Goal: Information Seeking & Learning: Learn about a topic

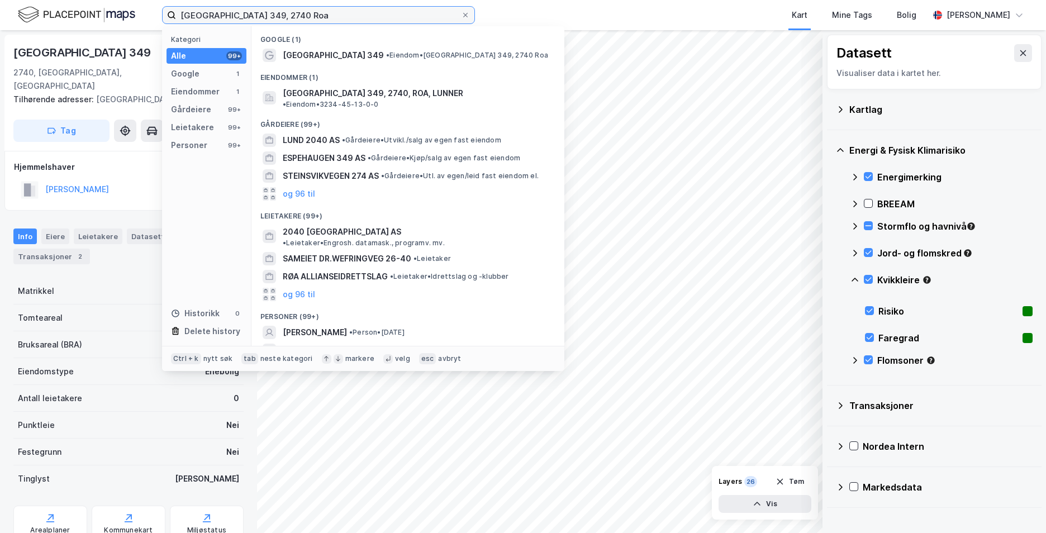
click at [302, 10] on input "[GEOGRAPHIC_DATA] 349, 2740 Roa" at bounding box center [318, 15] width 285 height 17
drag, startPoint x: 302, startPoint y: 18, endPoint x: 199, endPoint y: 21, distance: 103.4
click at [199, 21] on input "[GEOGRAPHIC_DATA] 349, 2740 Roa" at bounding box center [318, 15] width 285 height 17
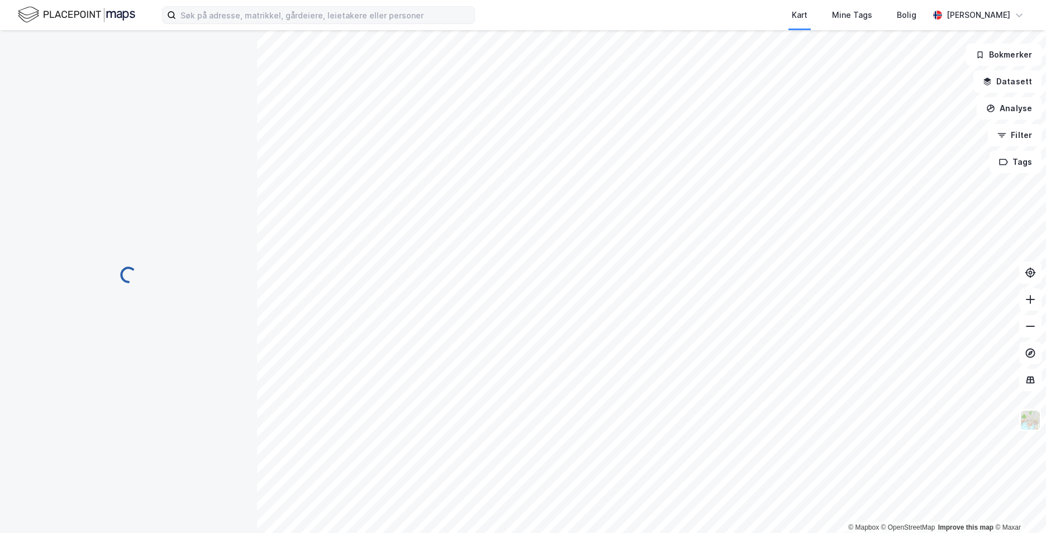
click at [429, 23] on label at bounding box center [318, 15] width 313 height 18
click at [429, 23] on input at bounding box center [325, 15] width 298 height 17
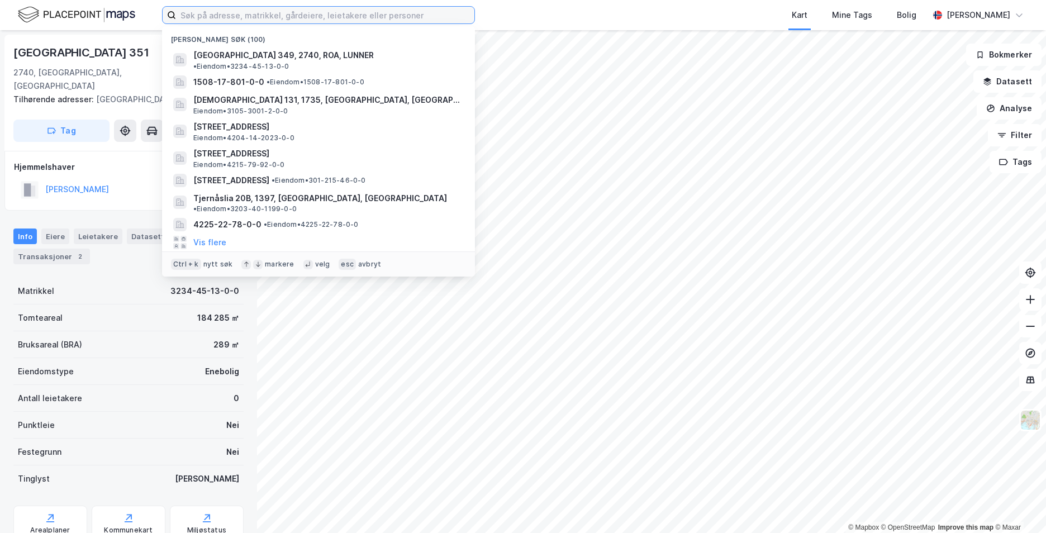
click at [426, 17] on input at bounding box center [325, 15] width 298 height 17
paste input "[STREET_ADDRESS]"
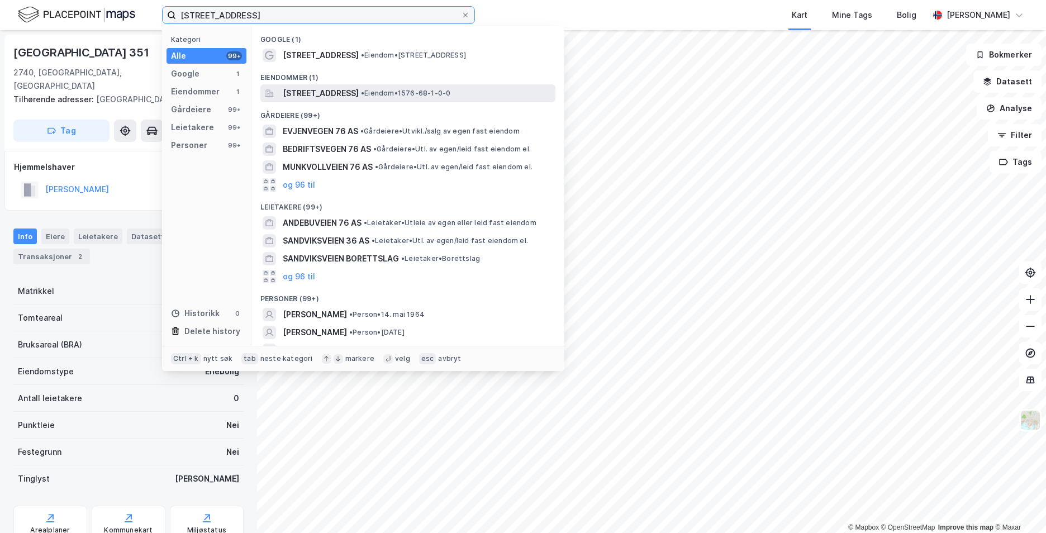
type input "[STREET_ADDRESS]"
click at [359, 94] on span "[STREET_ADDRESS]" at bounding box center [321, 93] width 76 height 13
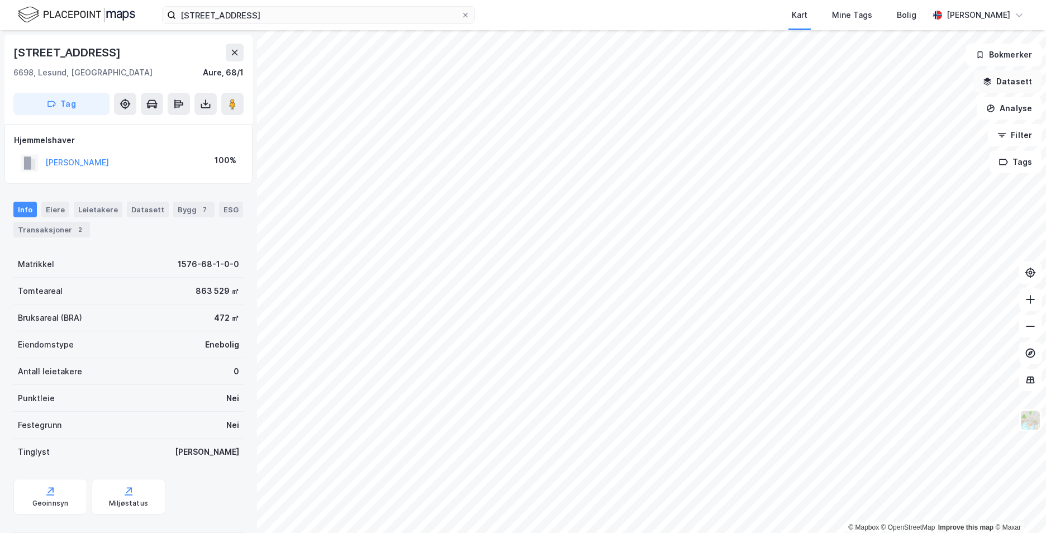
click at [999, 81] on button "Datasett" at bounding box center [1007, 81] width 68 height 22
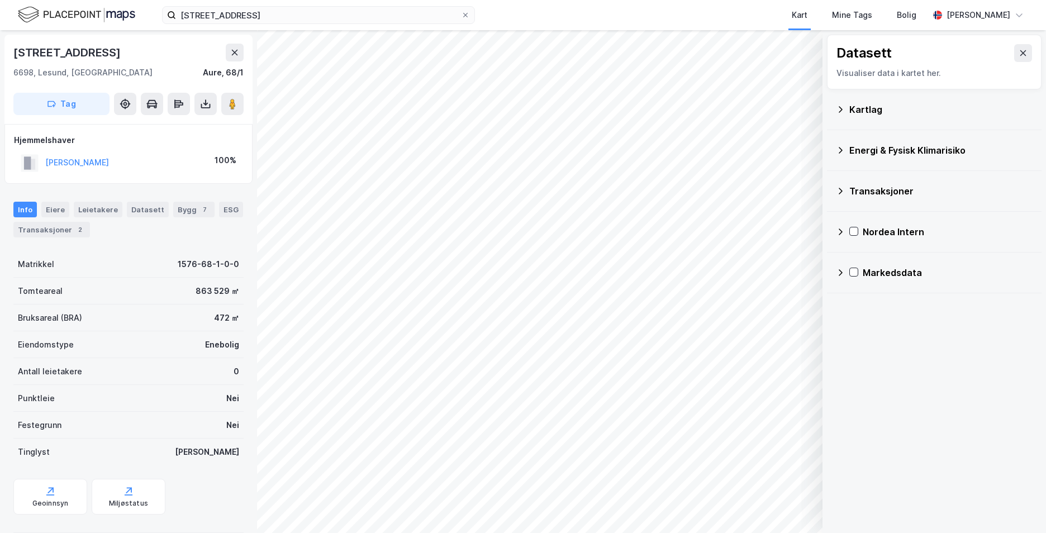
click at [840, 107] on icon at bounding box center [840, 109] width 9 height 9
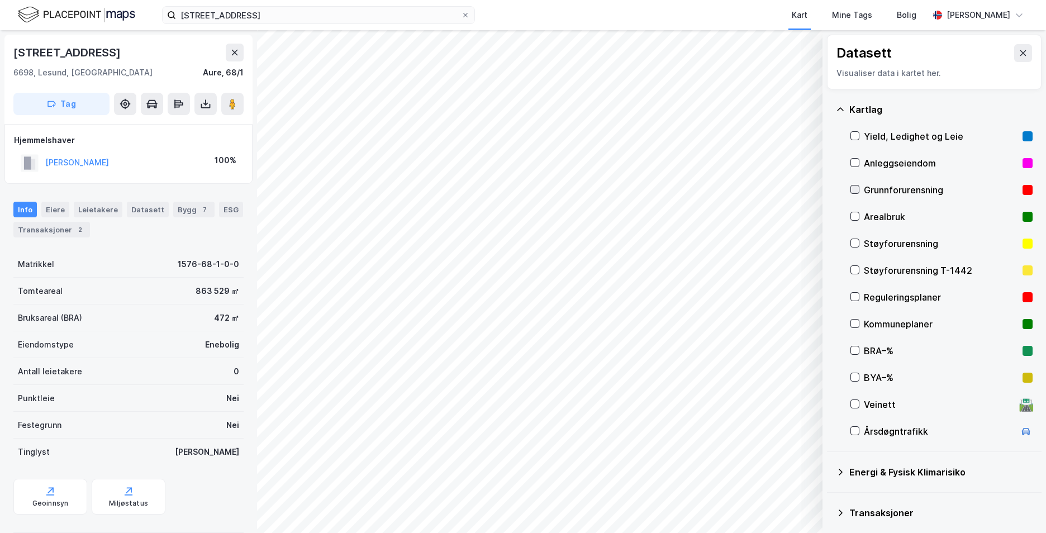
click at [854, 189] on icon at bounding box center [855, 190] width 8 height 8
click at [841, 110] on icon at bounding box center [840, 109] width 9 height 9
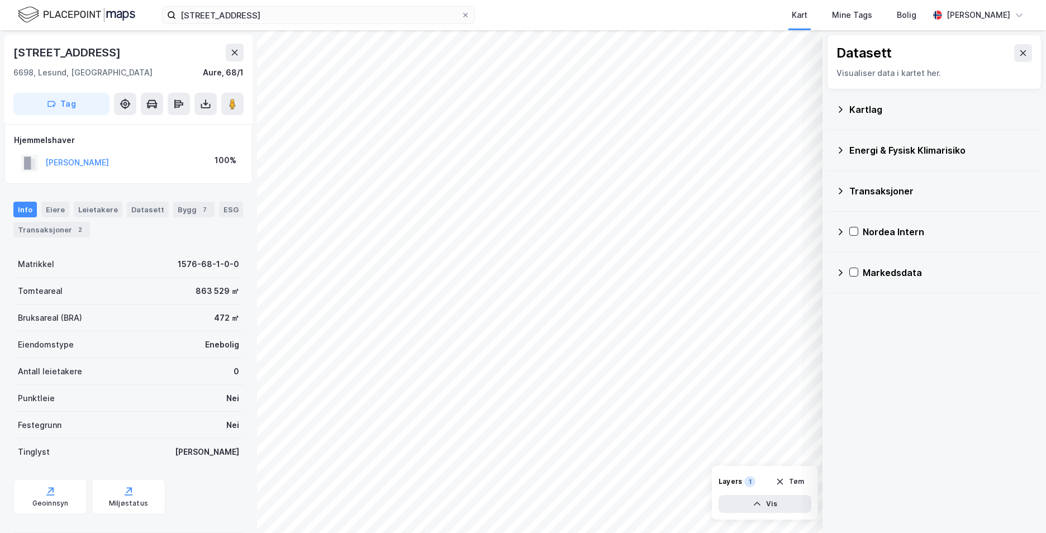
click at [839, 153] on icon at bounding box center [840, 150] width 9 height 9
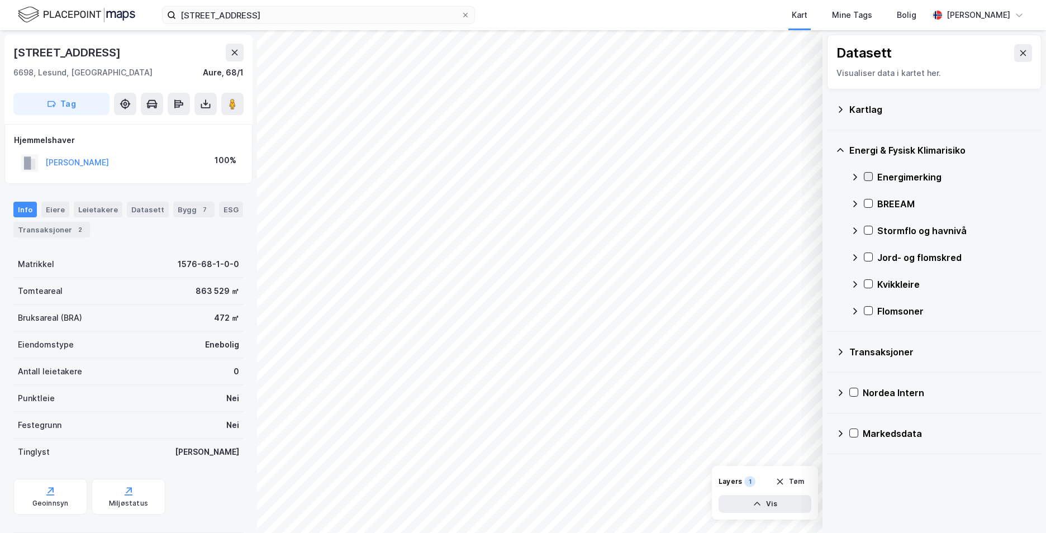
click at [867, 173] on icon at bounding box center [868, 177] width 8 height 8
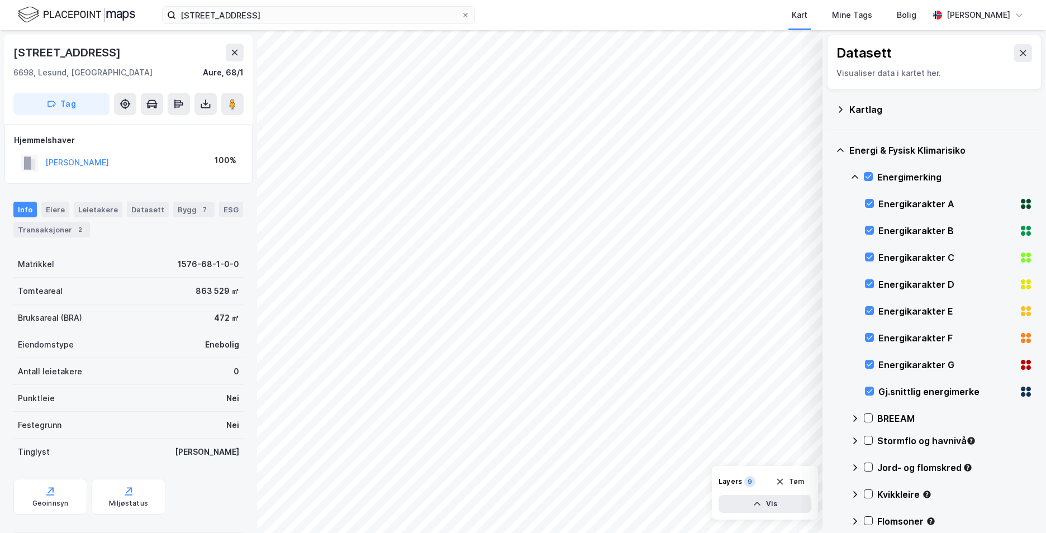
click at [853, 175] on icon at bounding box center [855, 177] width 9 height 9
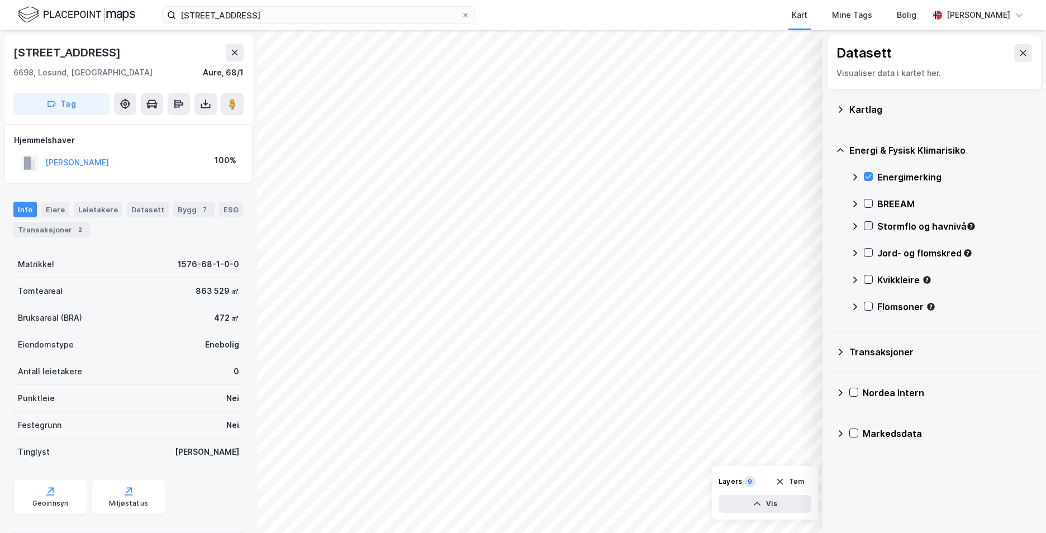
click at [869, 226] on icon at bounding box center [868, 226] width 8 height 8
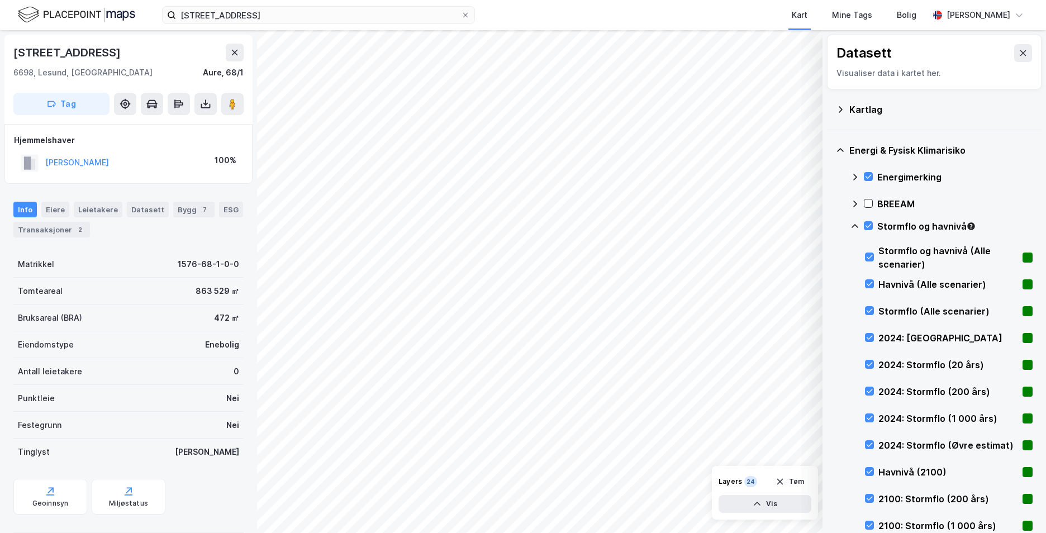
click at [859, 225] on div "Stormflo og havnivå" at bounding box center [942, 230] width 182 height 27
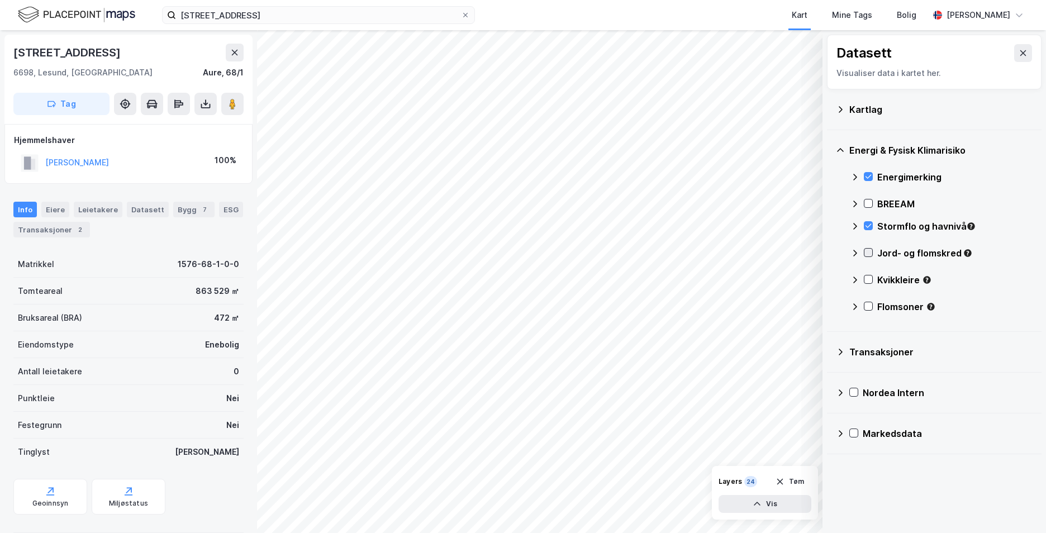
click at [867, 253] on icon at bounding box center [869, 253] width 6 height 4
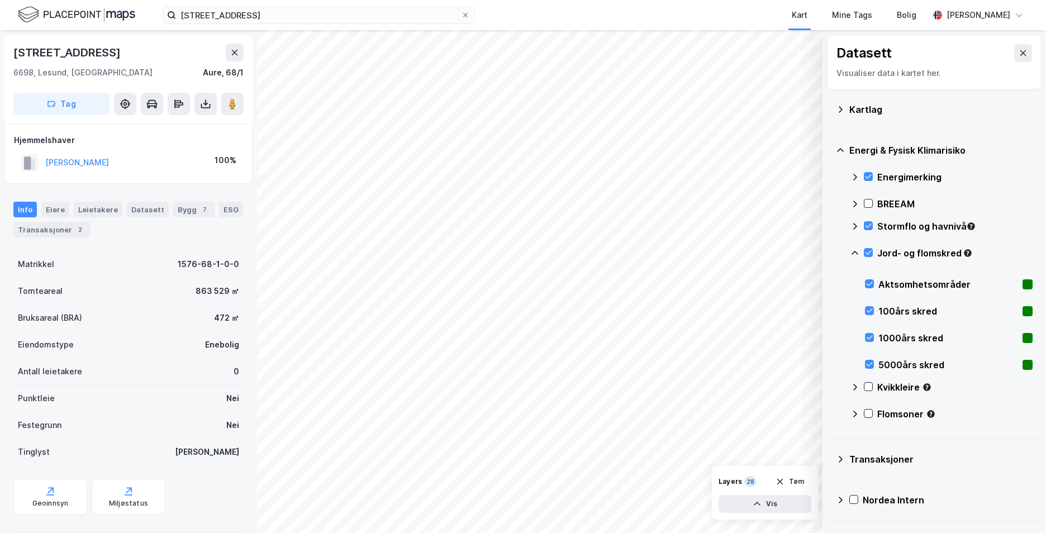
click at [854, 250] on icon at bounding box center [855, 253] width 9 height 9
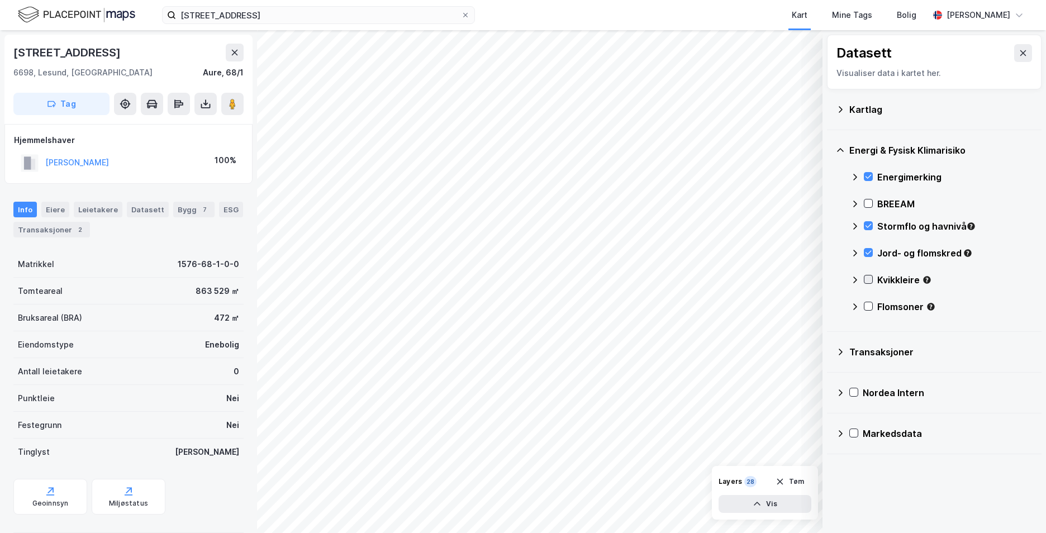
click at [868, 279] on icon at bounding box center [868, 279] width 8 height 8
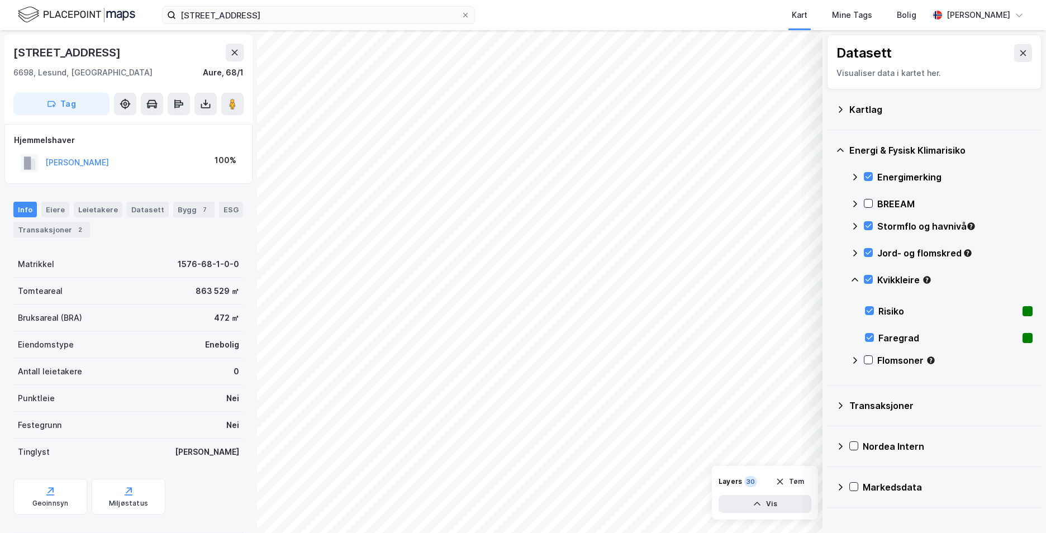
click at [857, 279] on icon at bounding box center [855, 279] width 9 height 9
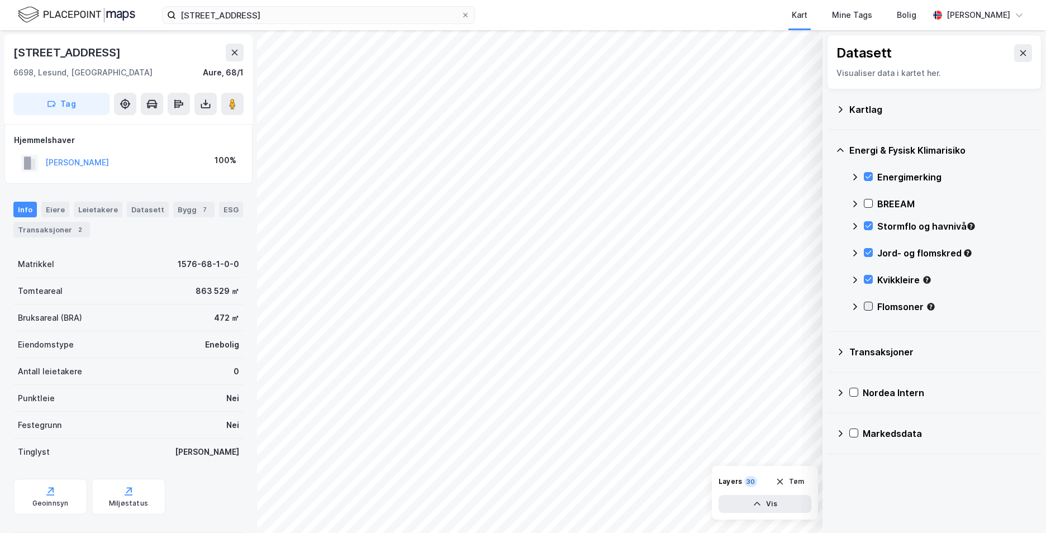
click at [868, 307] on icon at bounding box center [869, 307] width 6 height 4
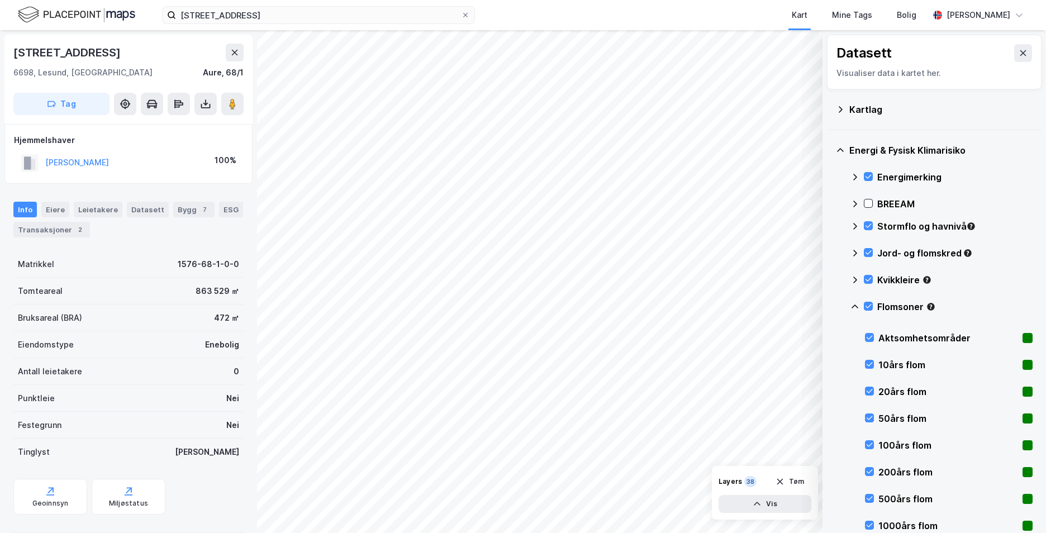
click at [854, 307] on icon at bounding box center [855, 306] width 9 height 9
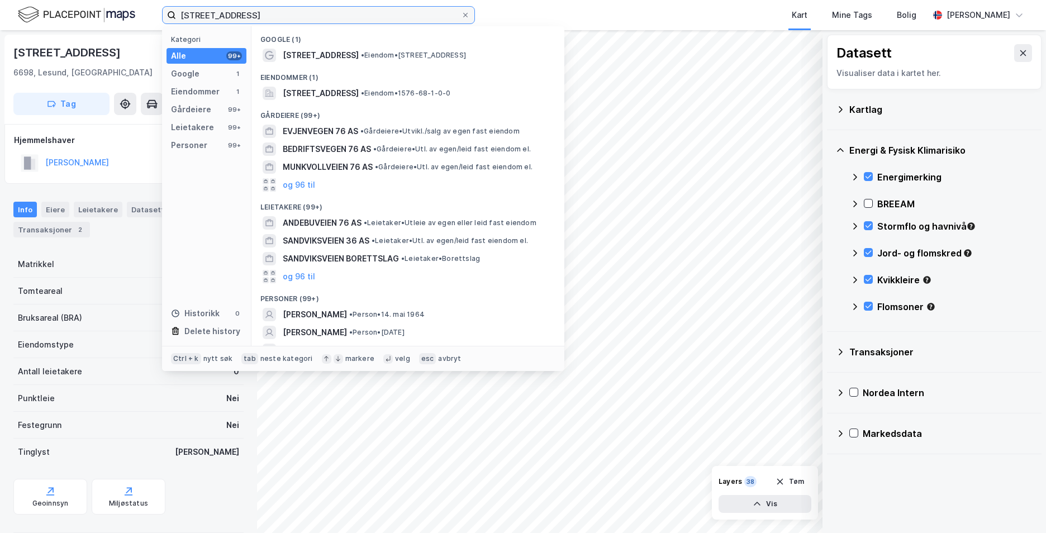
drag, startPoint x: 317, startPoint y: 14, endPoint x: 138, endPoint y: 16, distance: 178.8
click at [138, 16] on div "Sandvikvegen 76, 6698 Lesund Kategori Alle 99+ Google 1 Eiendommer 1 Gårdeiere …" at bounding box center [523, 15] width 1046 height 30
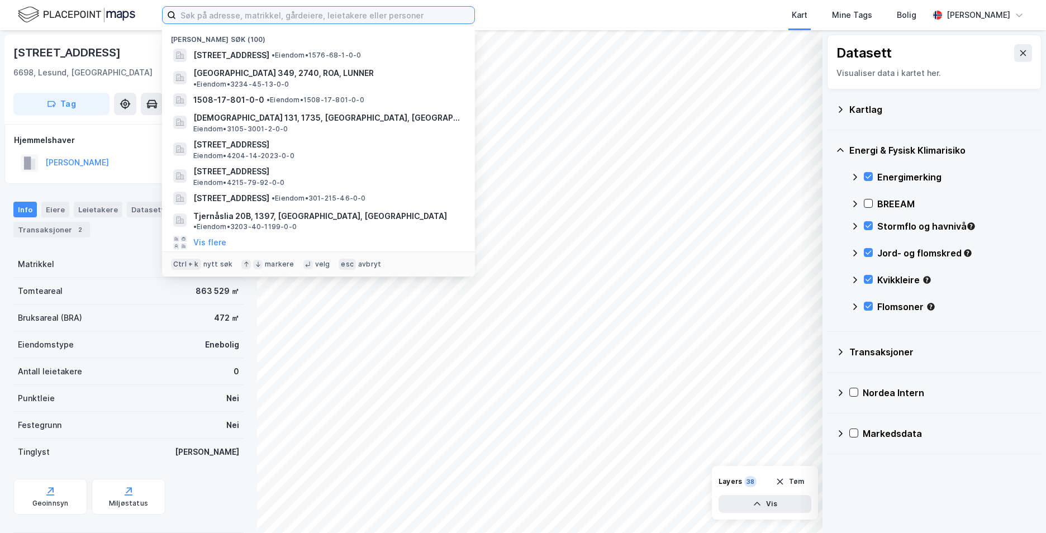
paste input "Tanemsvegen 30, 7701 Sparbu"
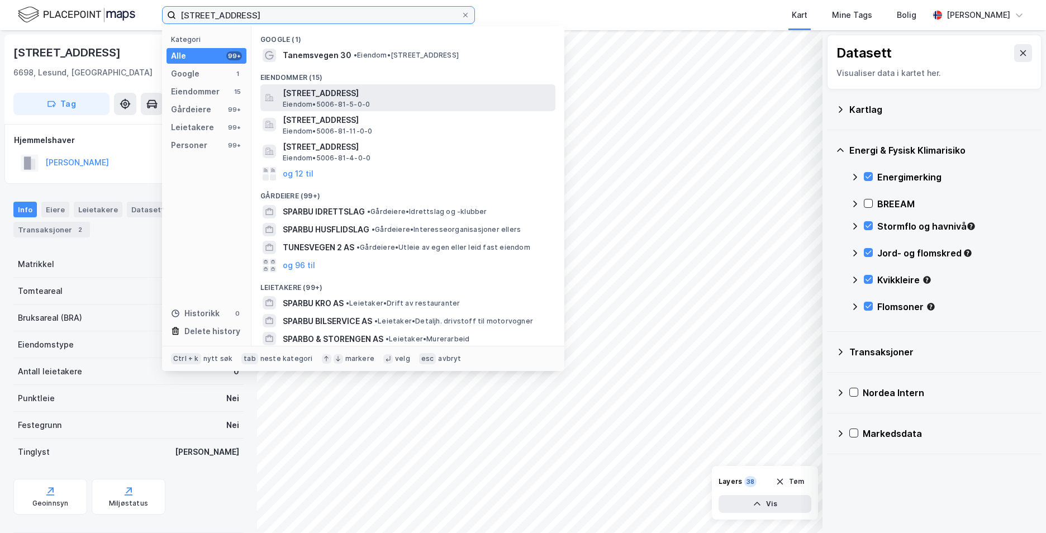
type input "Tanemsvegen 30, 7701 Sparbu"
click at [320, 98] on span "Tanemsvegen 30, 7710, SPARBU, STEINKJER" at bounding box center [417, 93] width 268 height 13
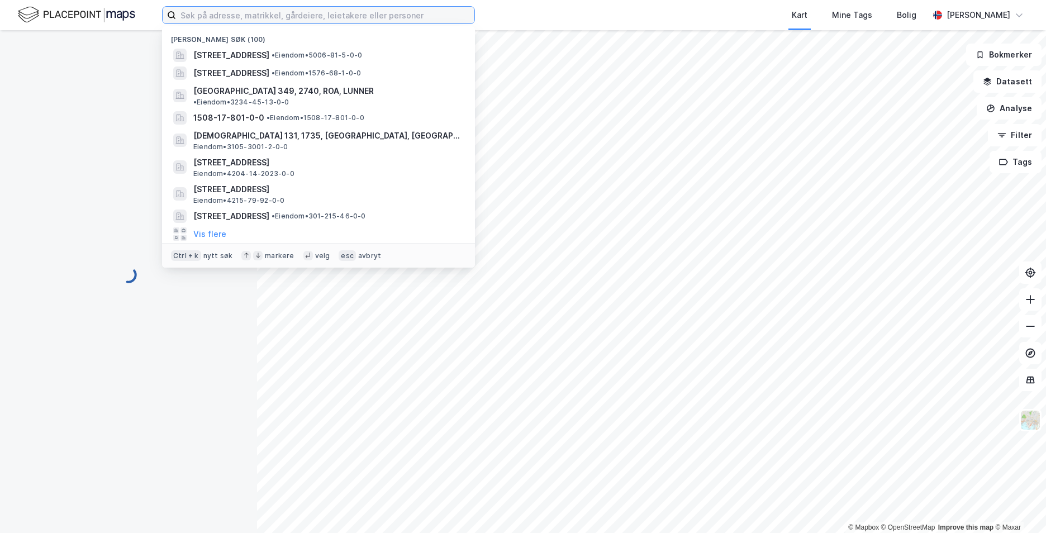
click at [324, 17] on input at bounding box center [325, 15] width 298 height 17
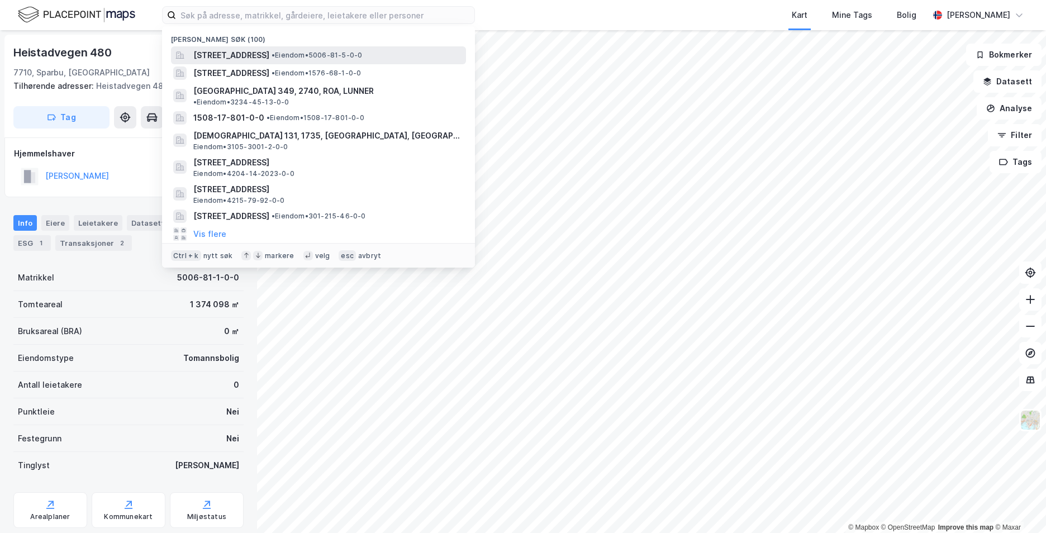
click at [269, 53] on span "[STREET_ADDRESS]" at bounding box center [231, 55] width 76 height 13
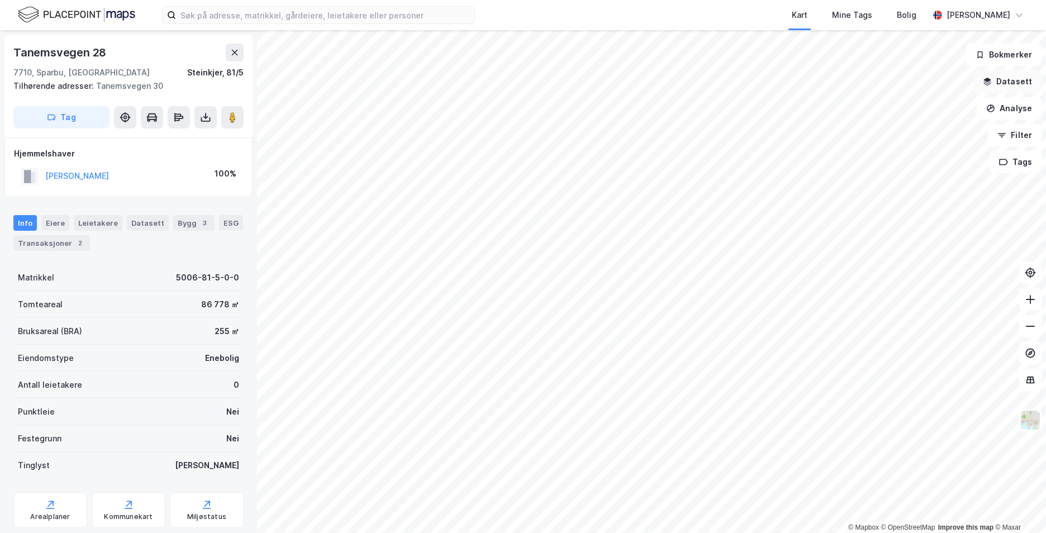
click at [1007, 88] on button "Datasett" at bounding box center [1007, 81] width 68 height 22
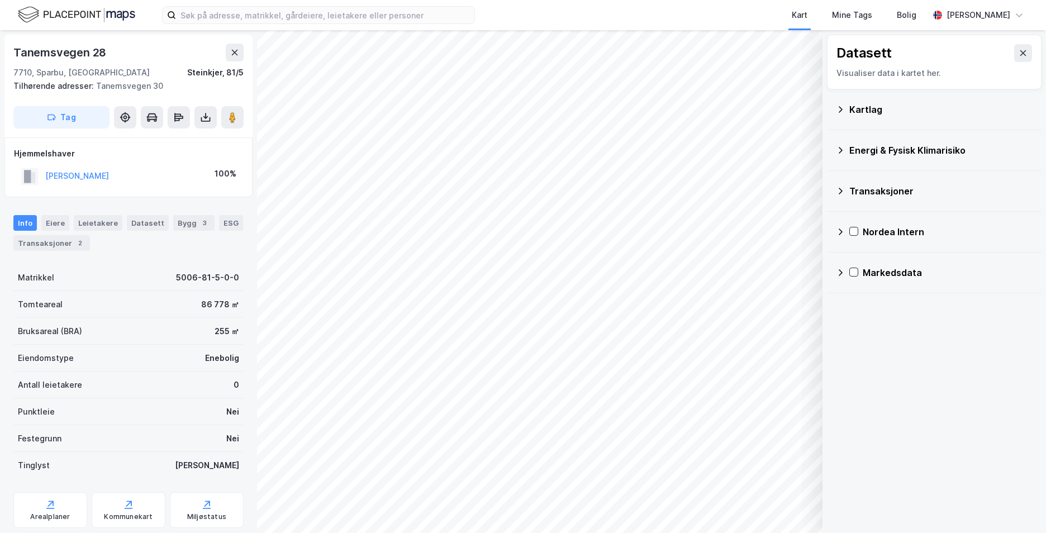
click at [841, 109] on icon at bounding box center [840, 109] width 9 height 9
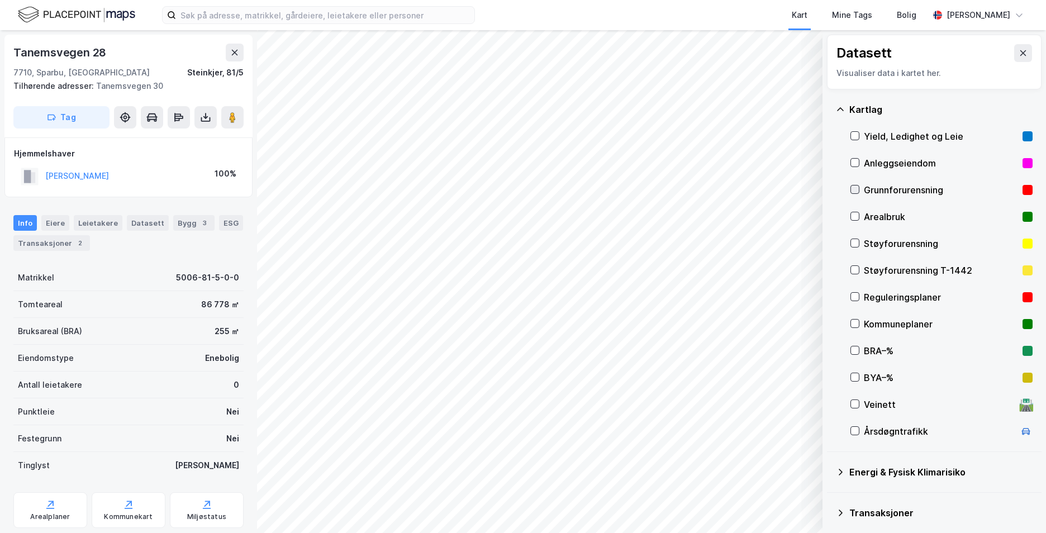
click at [853, 191] on icon at bounding box center [855, 190] width 8 height 8
click at [837, 109] on icon at bounding box center [840, 109] width 9 height 9
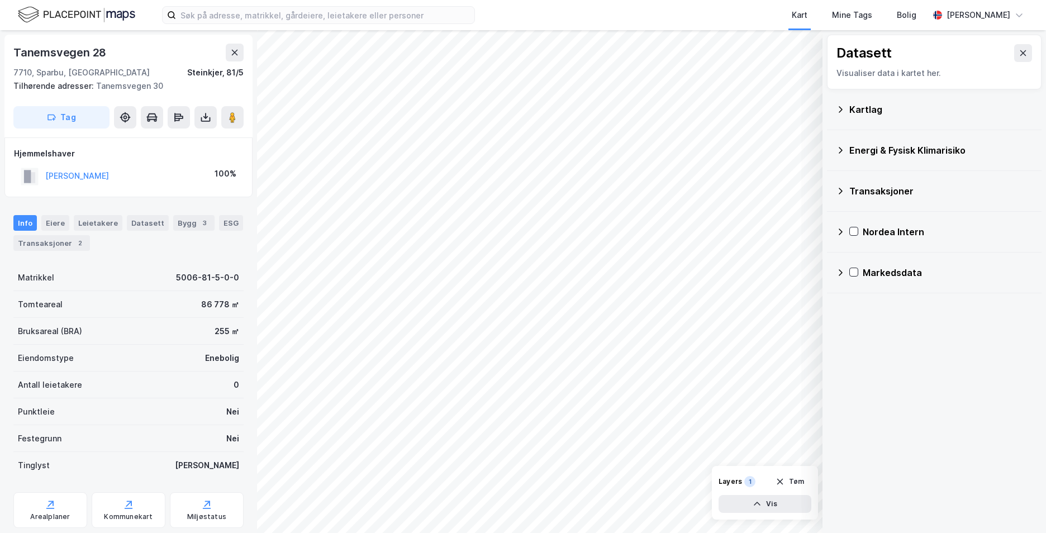
click at [838, 153] on icon at bounding box center [840, 150] width 9 height 9
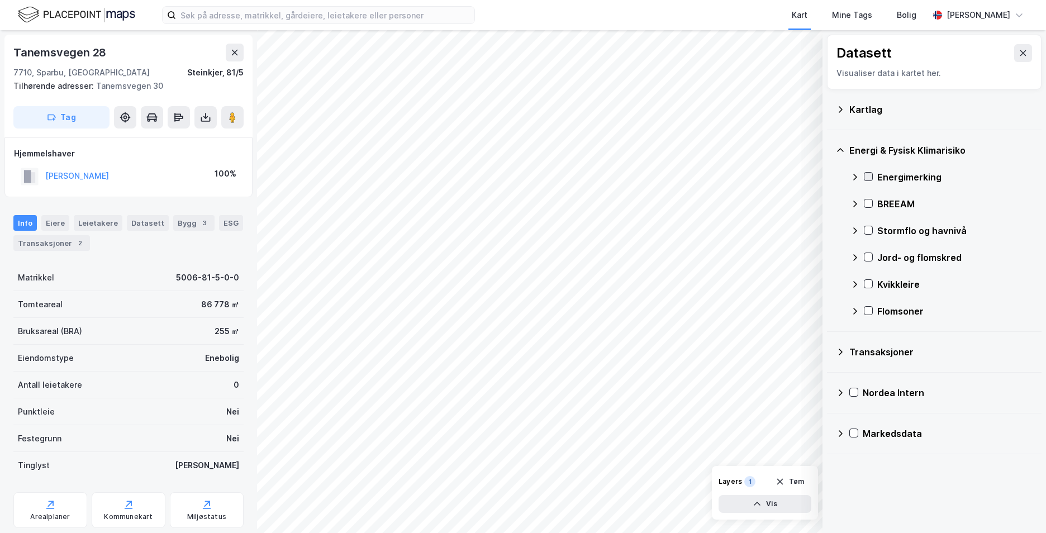
click at [865, 179] on icon at bounding box center [868, 177] width 8 height 8
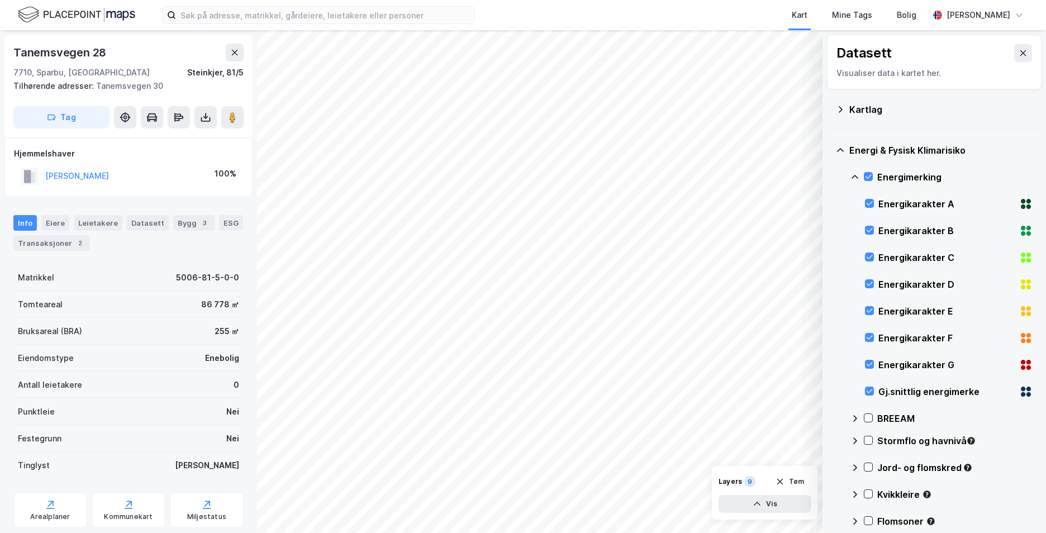
click at [854, 175] on icon at bounding box center [855, 177] width 9 height 9
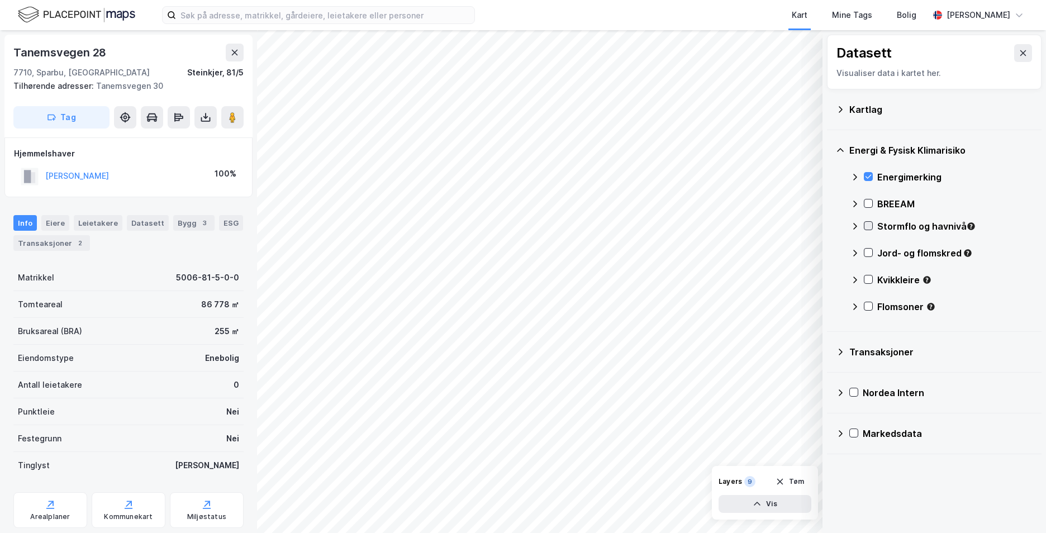
click at [867, 227] on icon at bounding box center [868, 226] width 8 height 8
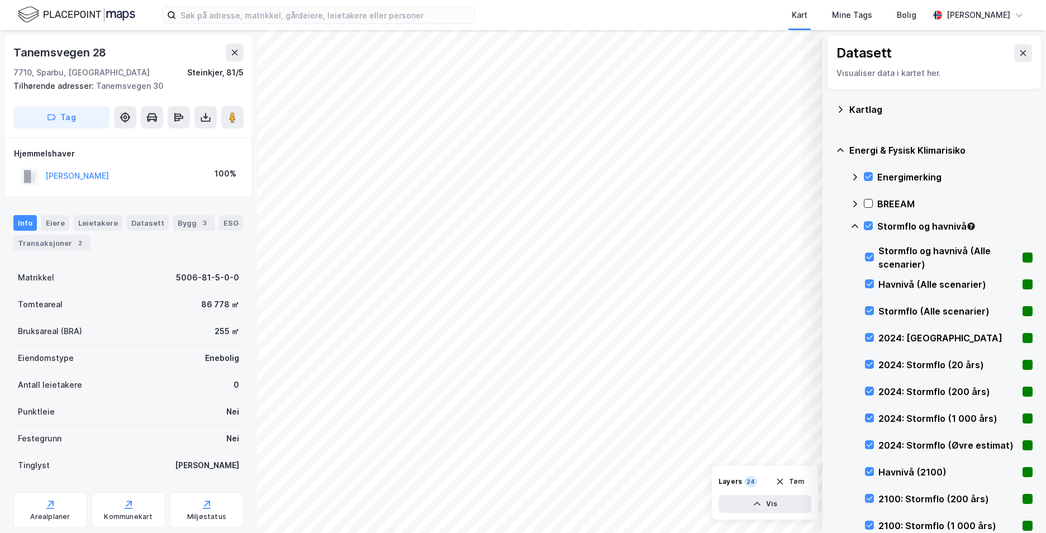
click at [853, 226] on icon at bounding box center [855, 226] width 7 height 4
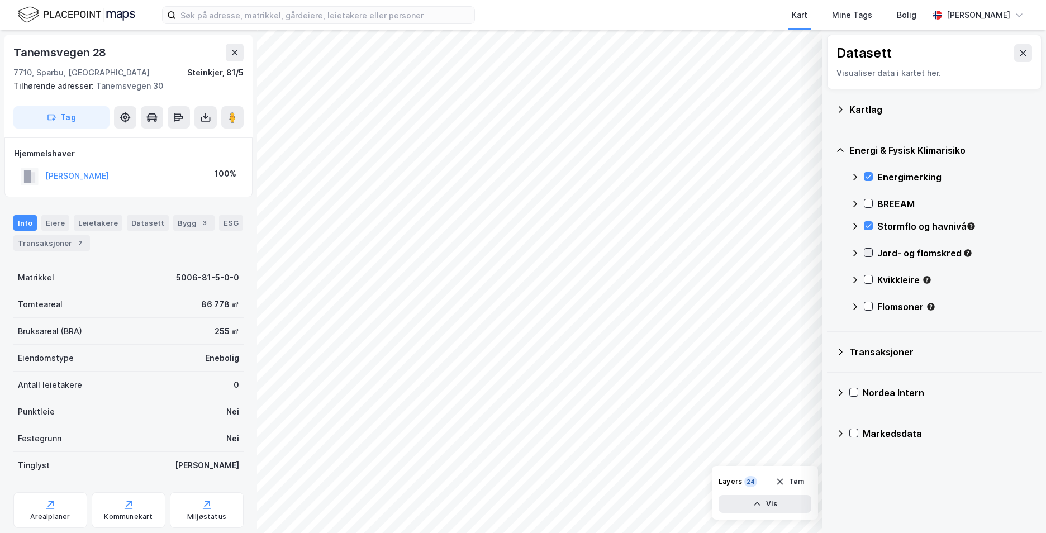
click at [866, 254] on icon at bounding box center [868, 253] width 8 height 8
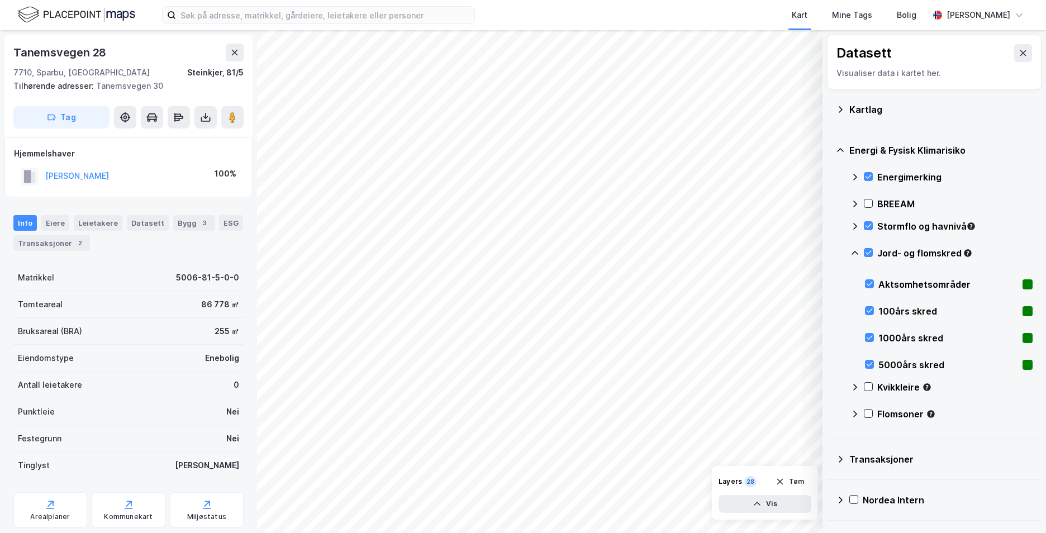
click at [853, 253] on icon at bounding box center [855, 253] width 9 height 9
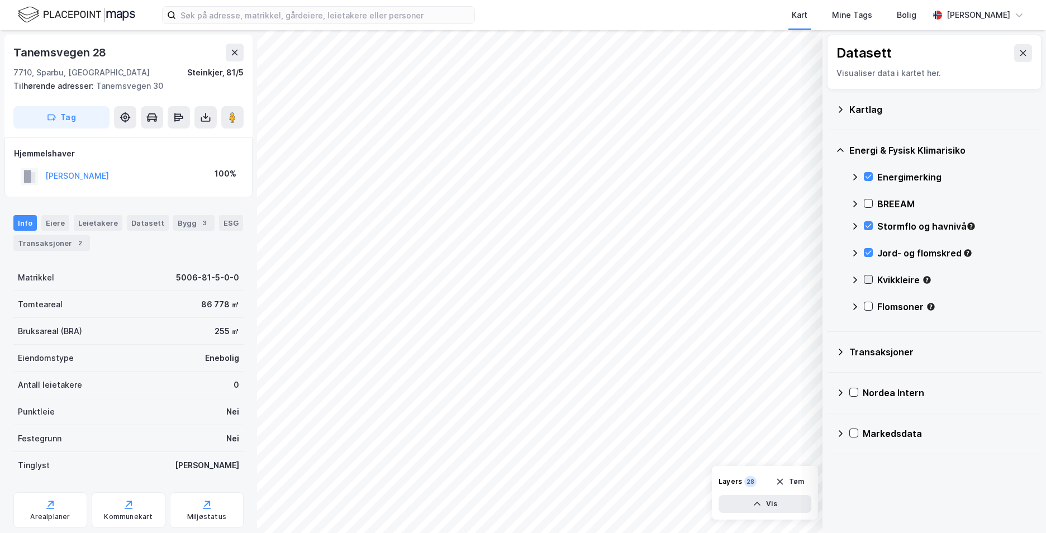
click at [869, 280] on icon at bounding box center [869, 280] width 6 height 4
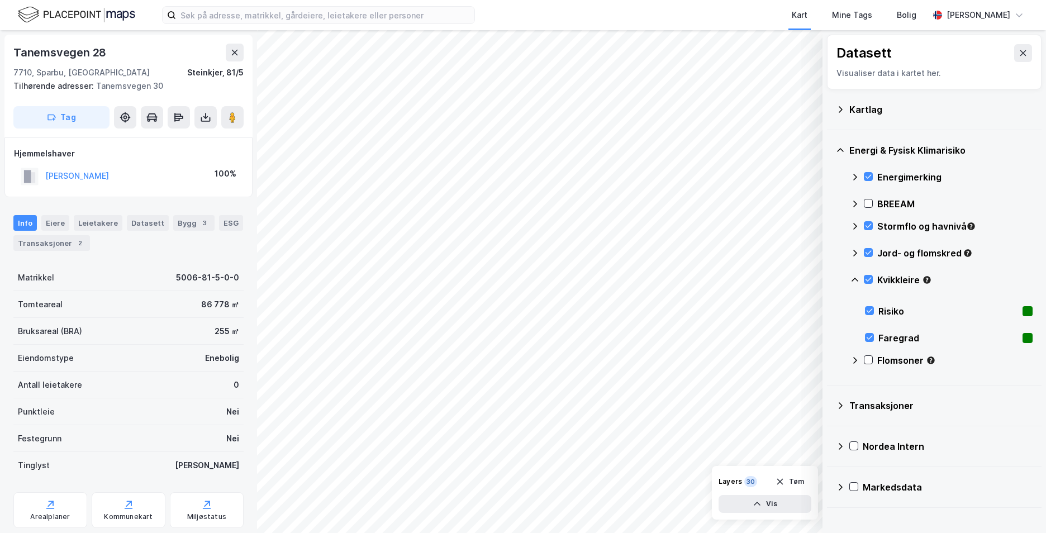
click at [853, 279] on icon at bounding box center [855, 280] width 7 height 4
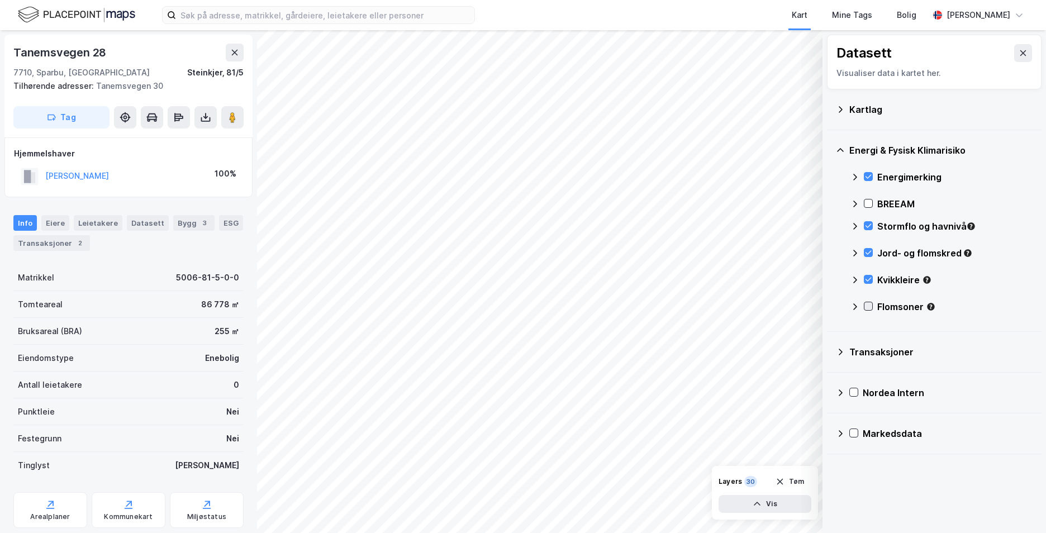
click at [867, 305] on icon at bounding box center [868, 306] width 8 height 8
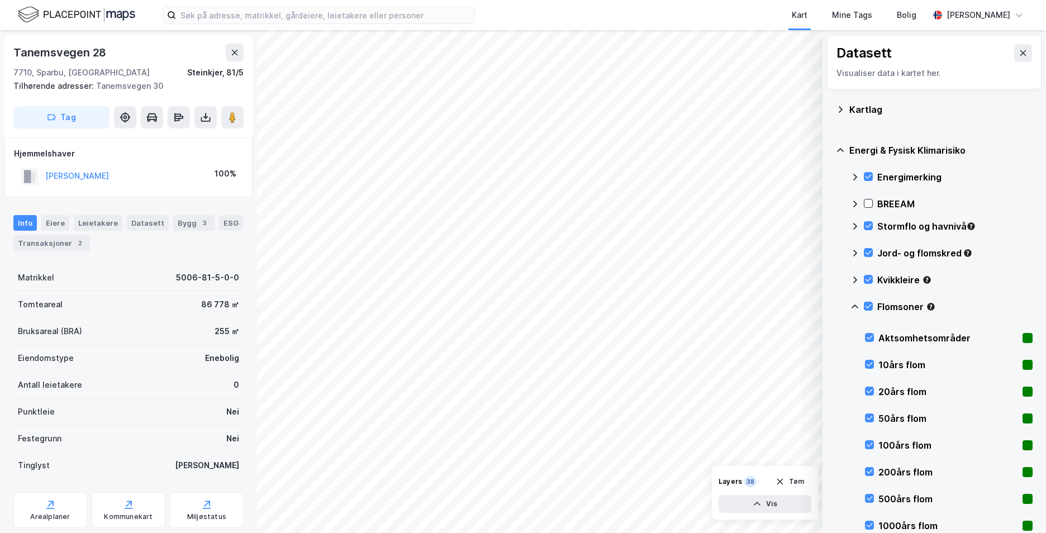
click at [854, 306] on icon at bounding box center [855, 307] width 7 height 4
